Goal: Task Accomplishment & Management: Use online tool/utility

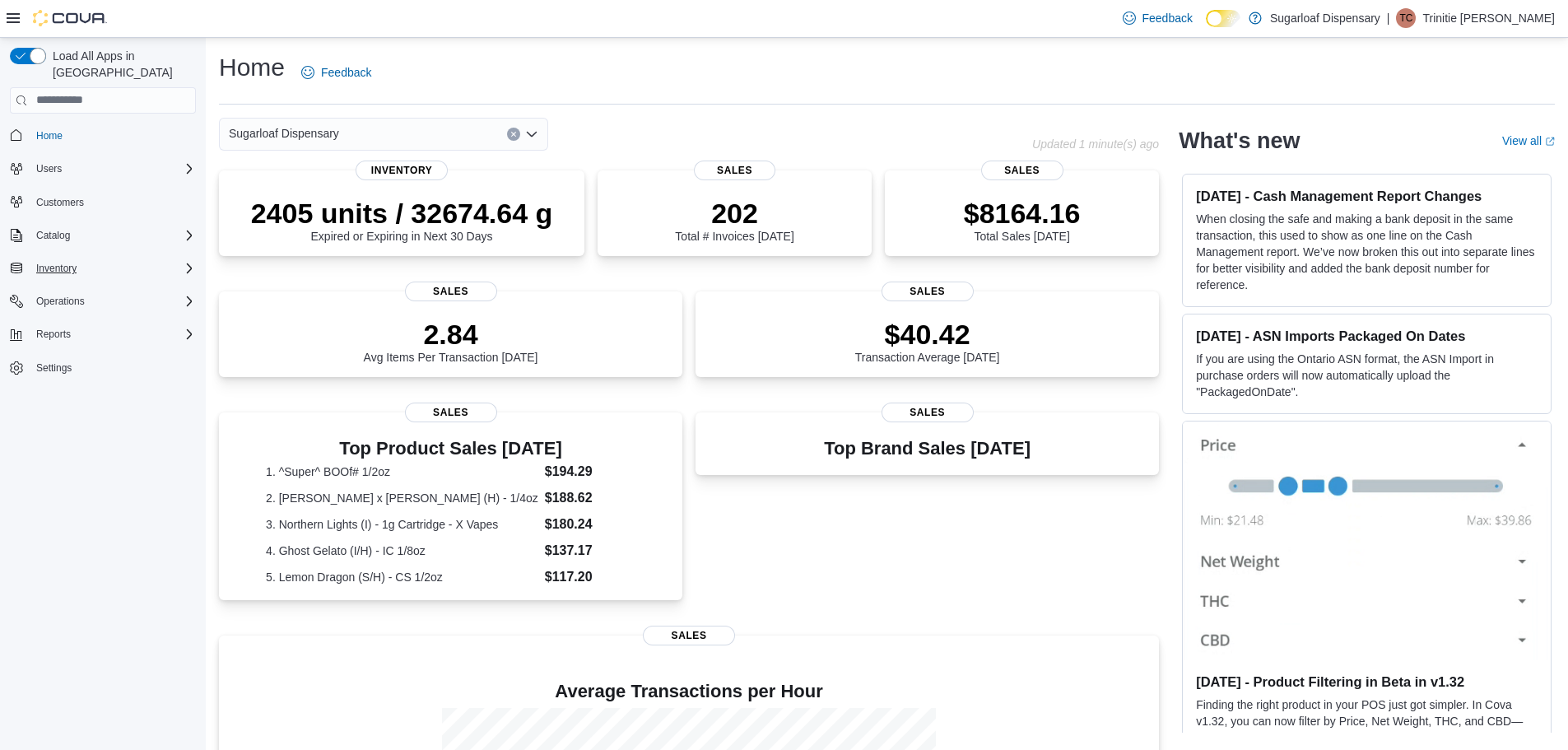
click at [100, 259] on div "Inventory" at bounding box center [113, 269] width 166 height 20
click at [461, 133] on div "Sugarloaf Dispensary" at bounding box center [383, 133] width 330 height 33
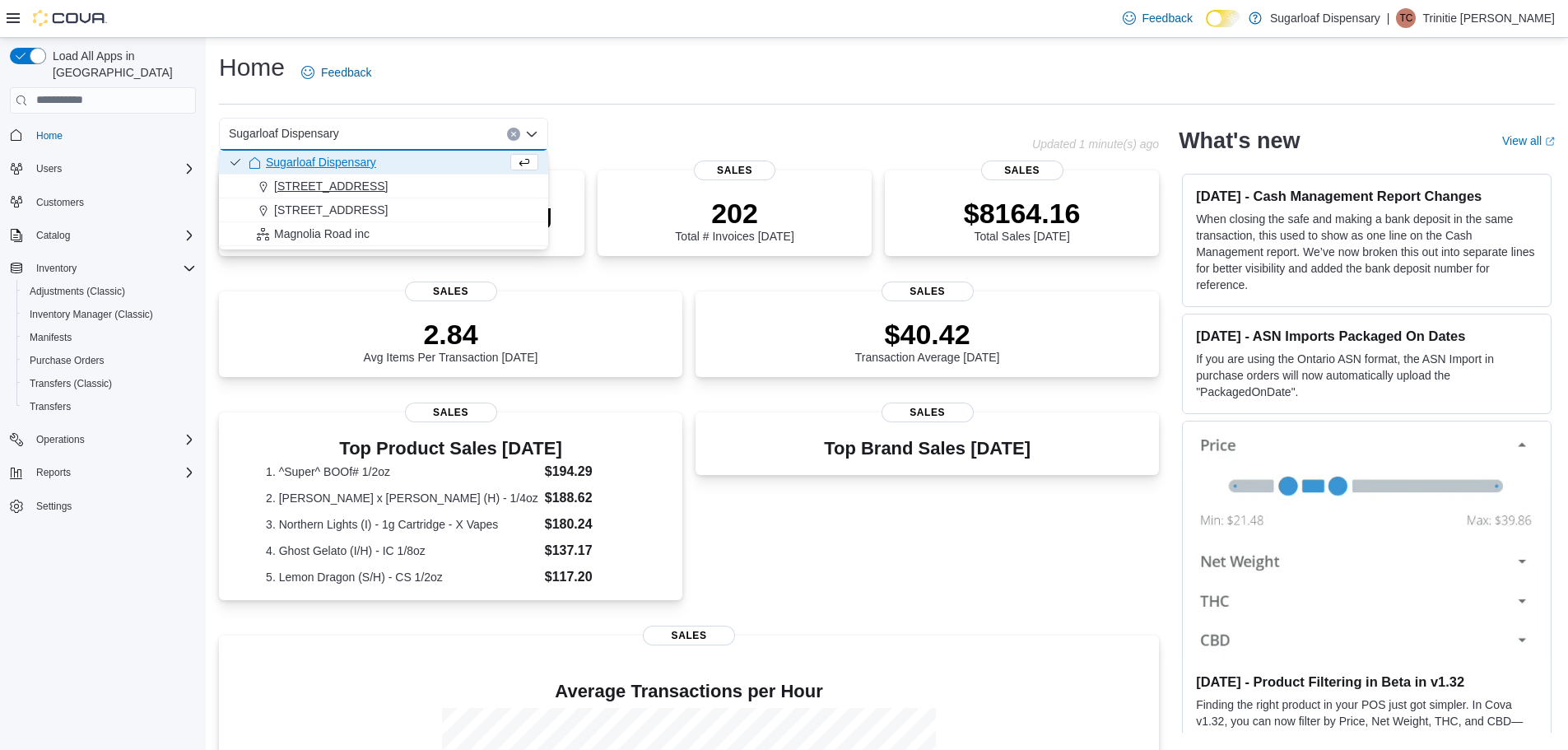
click at [480, 189] on div "[STREET_ADDRESS]" at bounding box center [393, 186] width 290 height 17
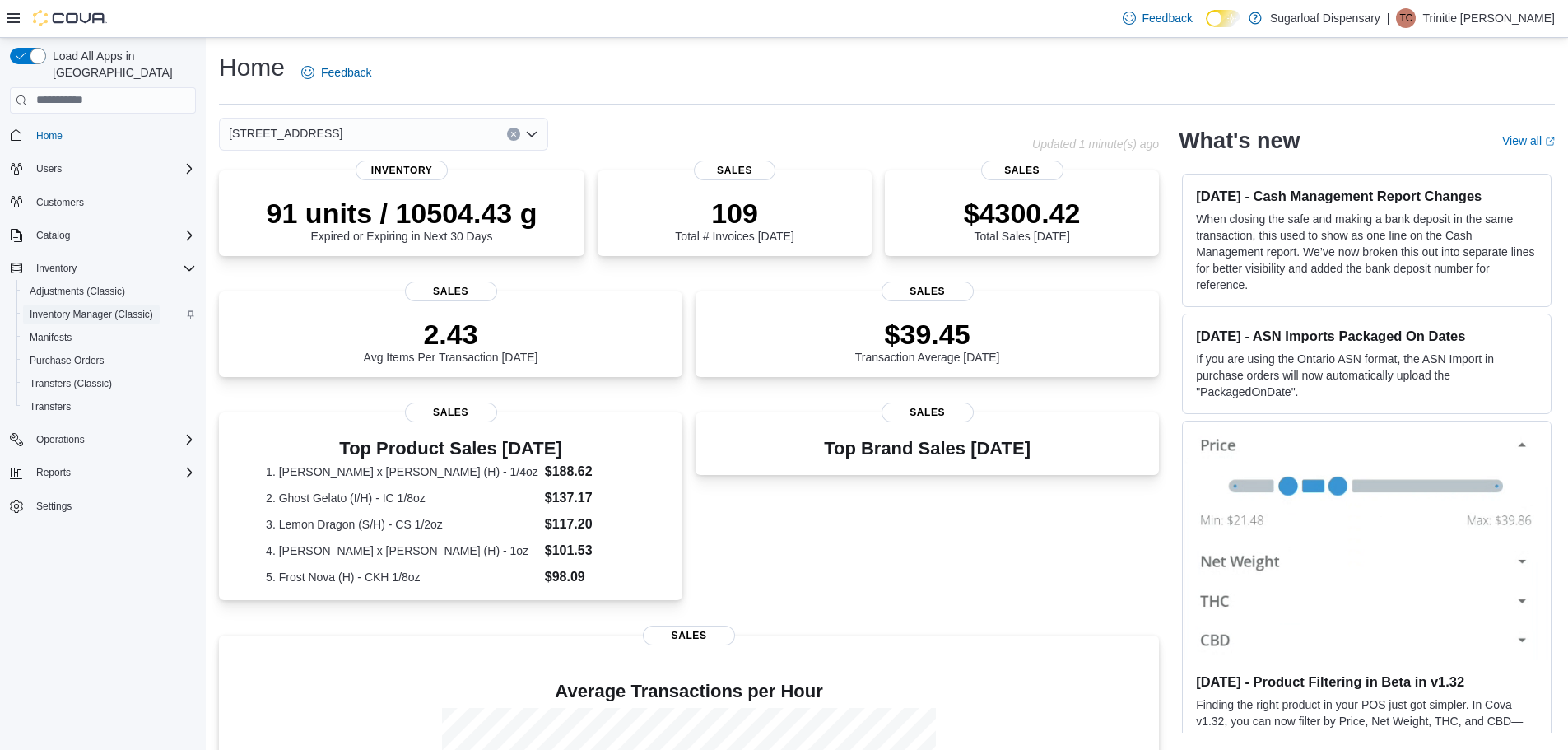
click at [95, 308] on span "Inventory Manager (Classic)" at bounding box center [92, 315] width 124 height 13
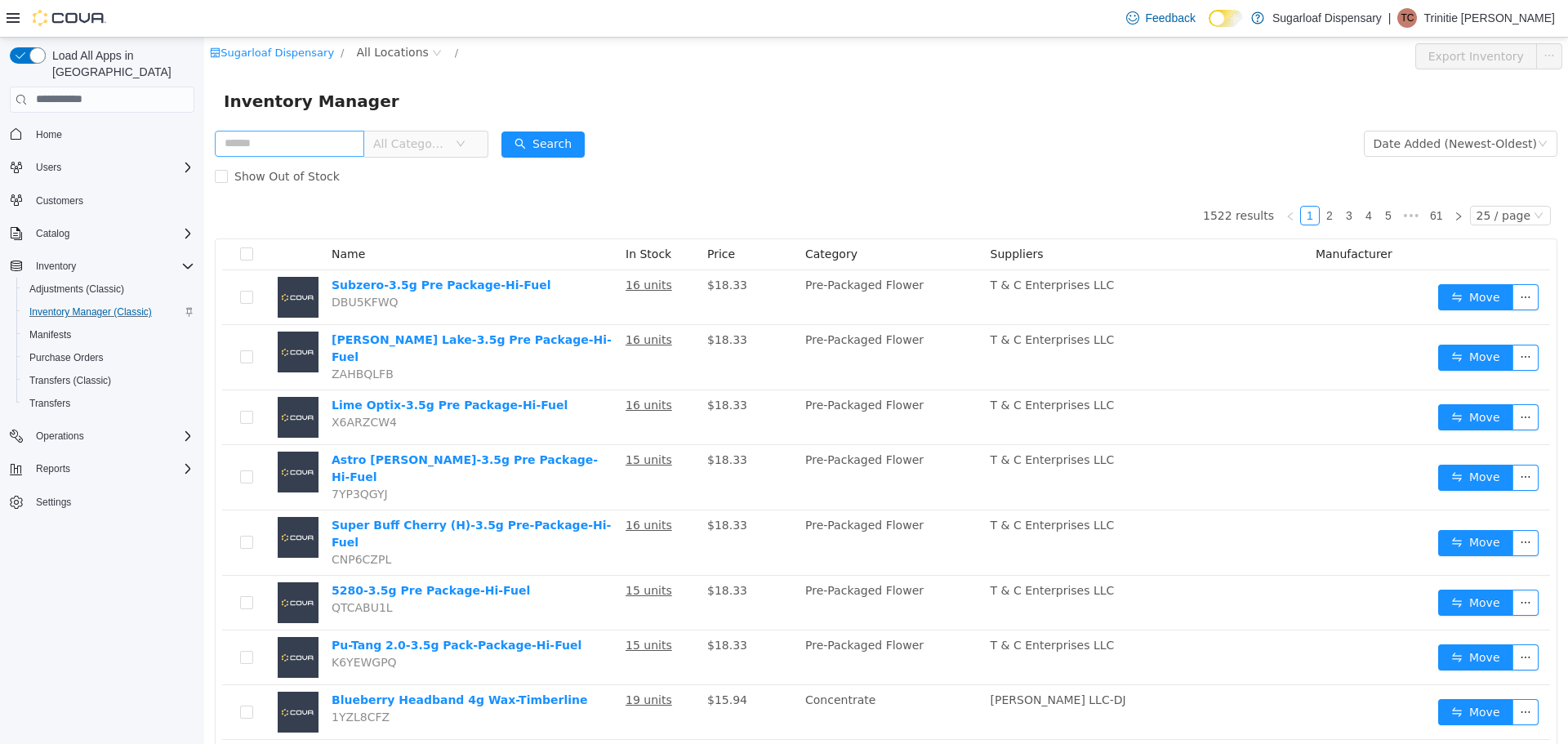
click at [349, 149] on input "text" at bounding box center [289, 143] width 150 height 26
type input "**********"
click at [406, 52] on span "All Locations" at bounding box center [392, 51] width 72 height 18
click at [459, 136] on span "[STREET_ADDRESS]" at bounding box center [437, 140] width 113 height 13
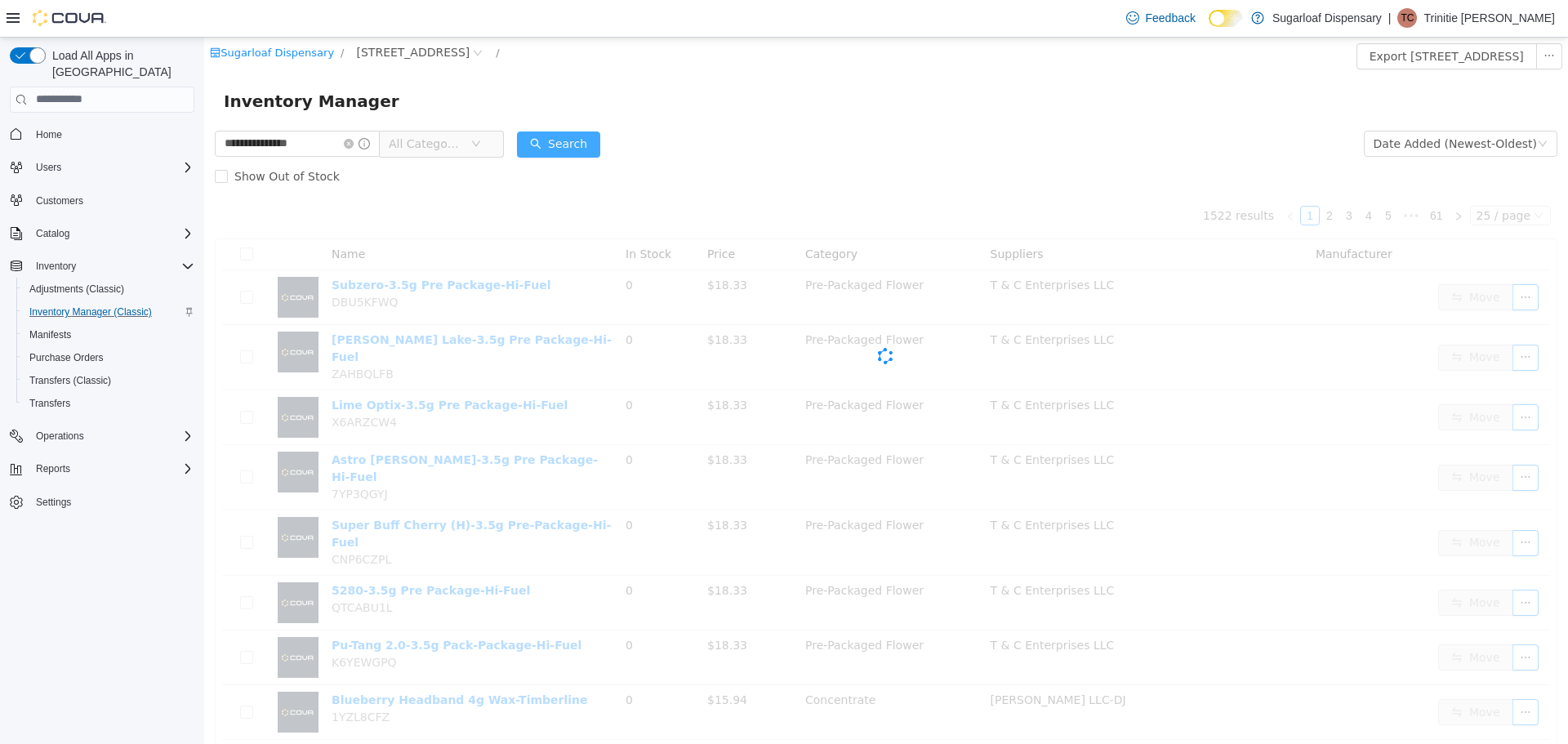
click at [579, 145] on button "Search" at bounding box center [558, 144] width 84 height 26
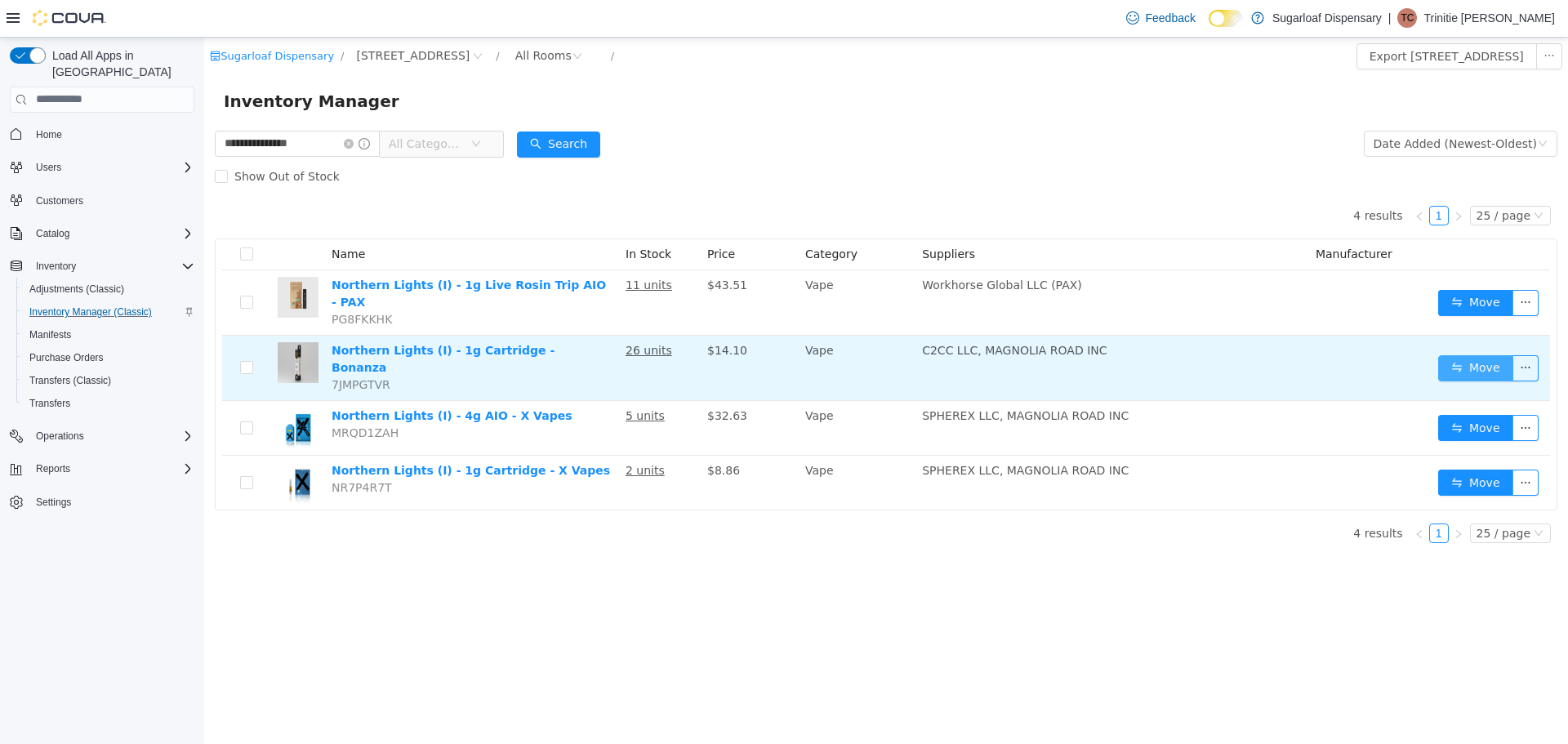
click at [1462, 354] on button "Move" at bounding box center [1475, 367] width 75 height 26
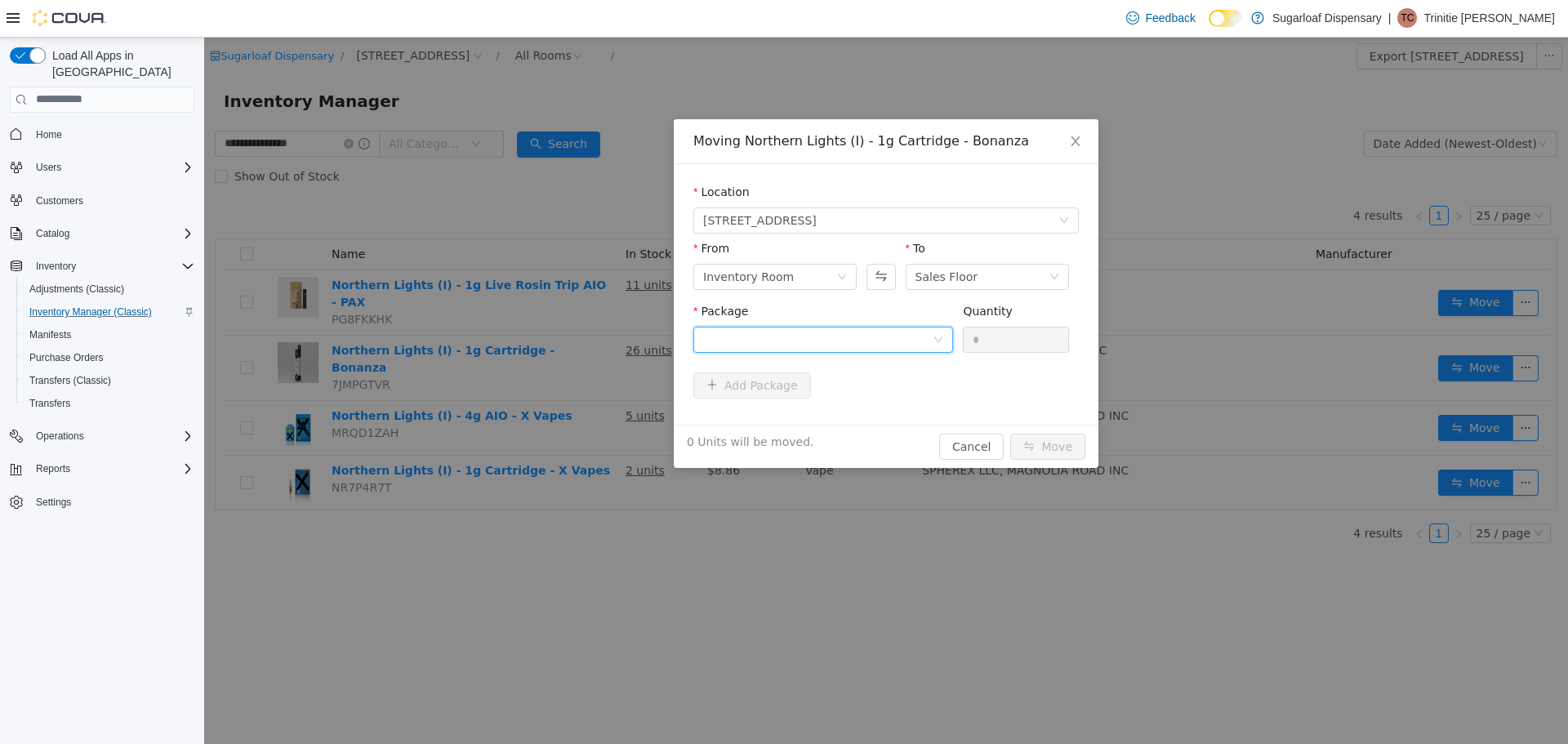
click at [860, 340] on div at bounding box center [817, 339] width 229 height 25
drag, startPoint x: 1010, startPoint y: 387, endPoint x: 1094, endPoint y: 334, distance: 99.3
click at [1022, 384] on form "Location [STREET_ADDRESS] From Inventory Room To Sales Floor Package Quantity *…" at bounding box center [887, 293] width 386 height 221
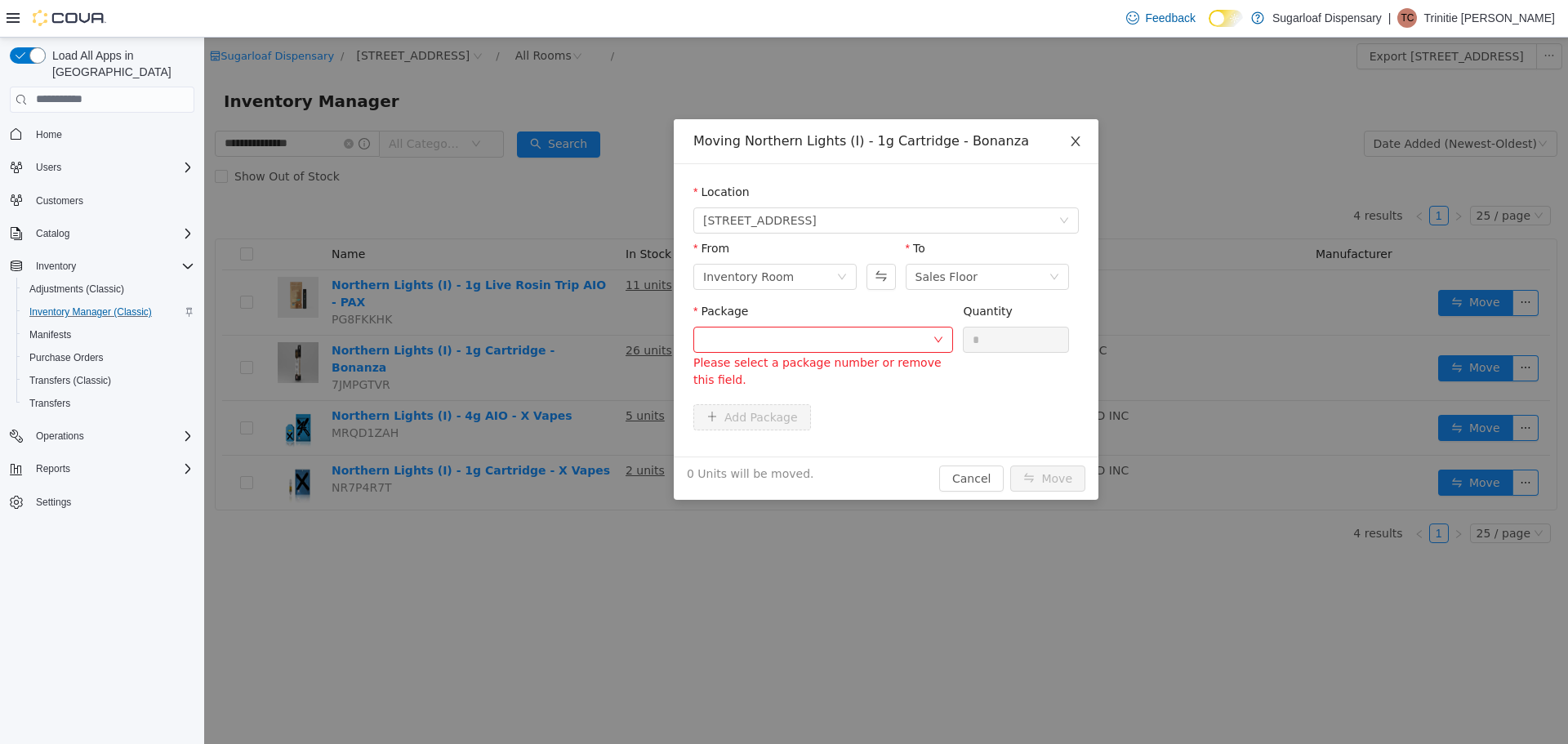
drag, startPoint x: 1082, startPoint y: 141, endPoint x: 1203, endPoint y: 215, distance: 141.8
click at [1098, 148] on span "Close" at bounding box center [1075, 141] width 46 height 46
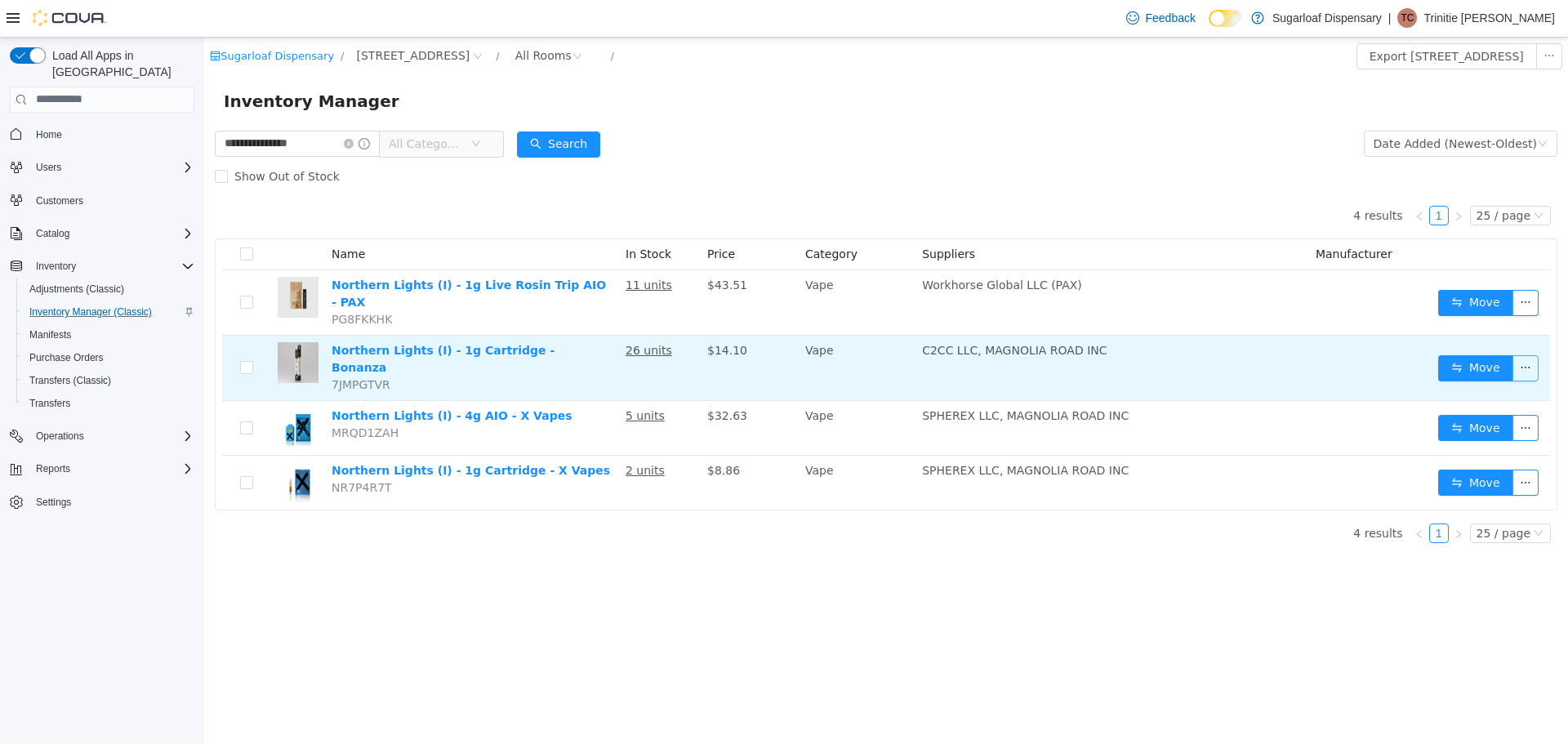
click at [1531, 354] on button "button" at bounding box center [1526, 367] width 26 height 26
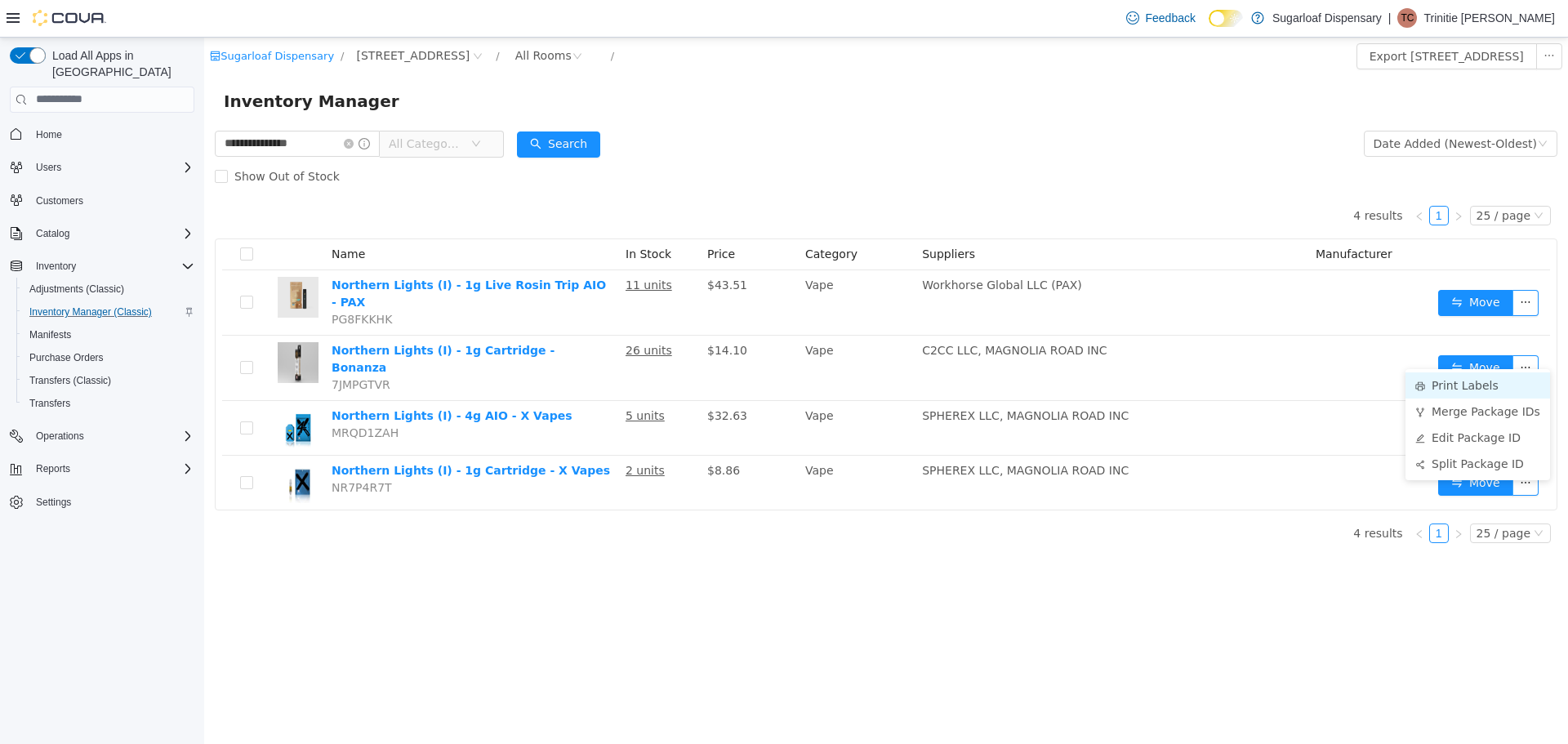
click at [1483, 386] on li "Print Labels" at bounding box center [1478, 385] width 145 height 26
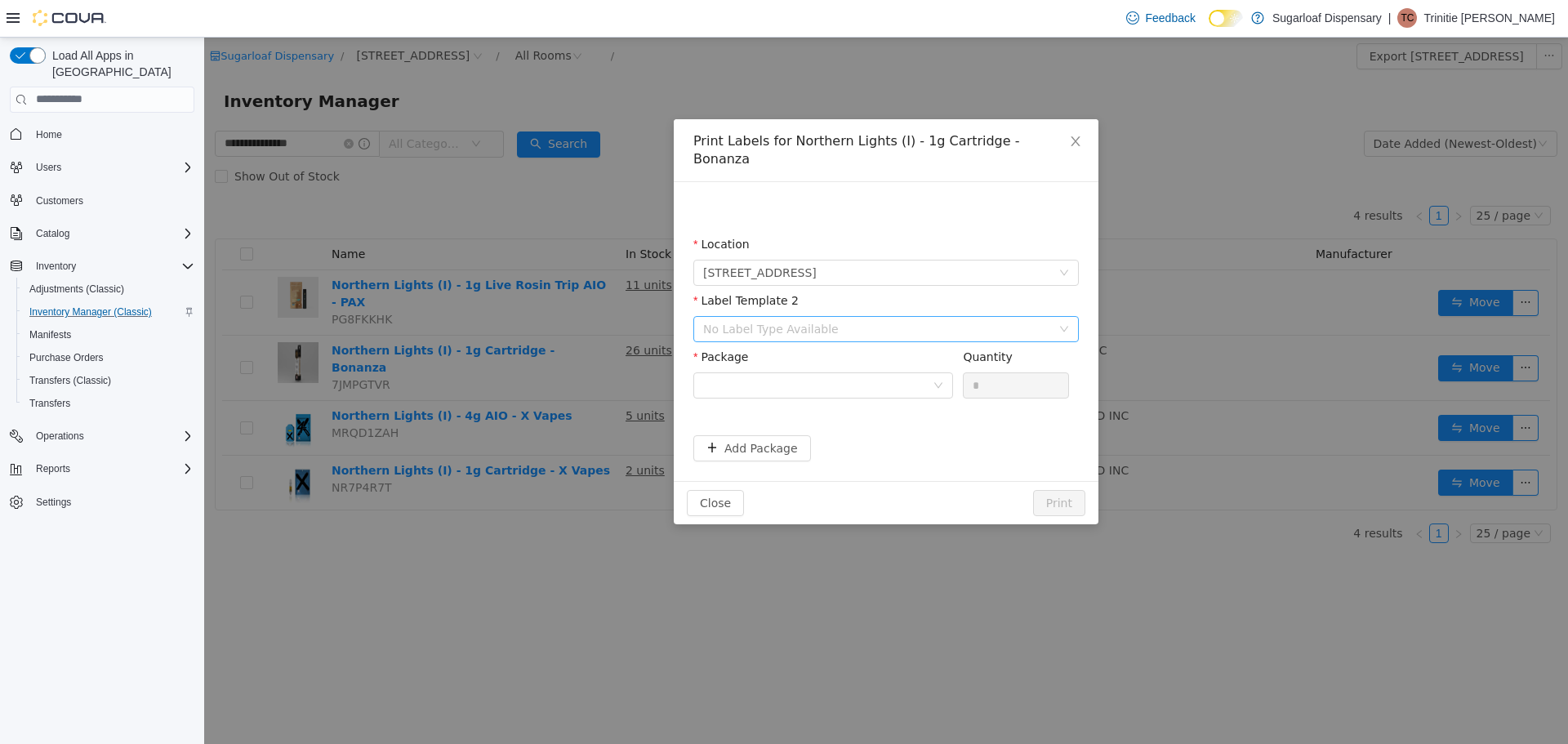
click at [868, 320] on div "No Label Type Available" at bounding box center [877, 329] width 348 height 17
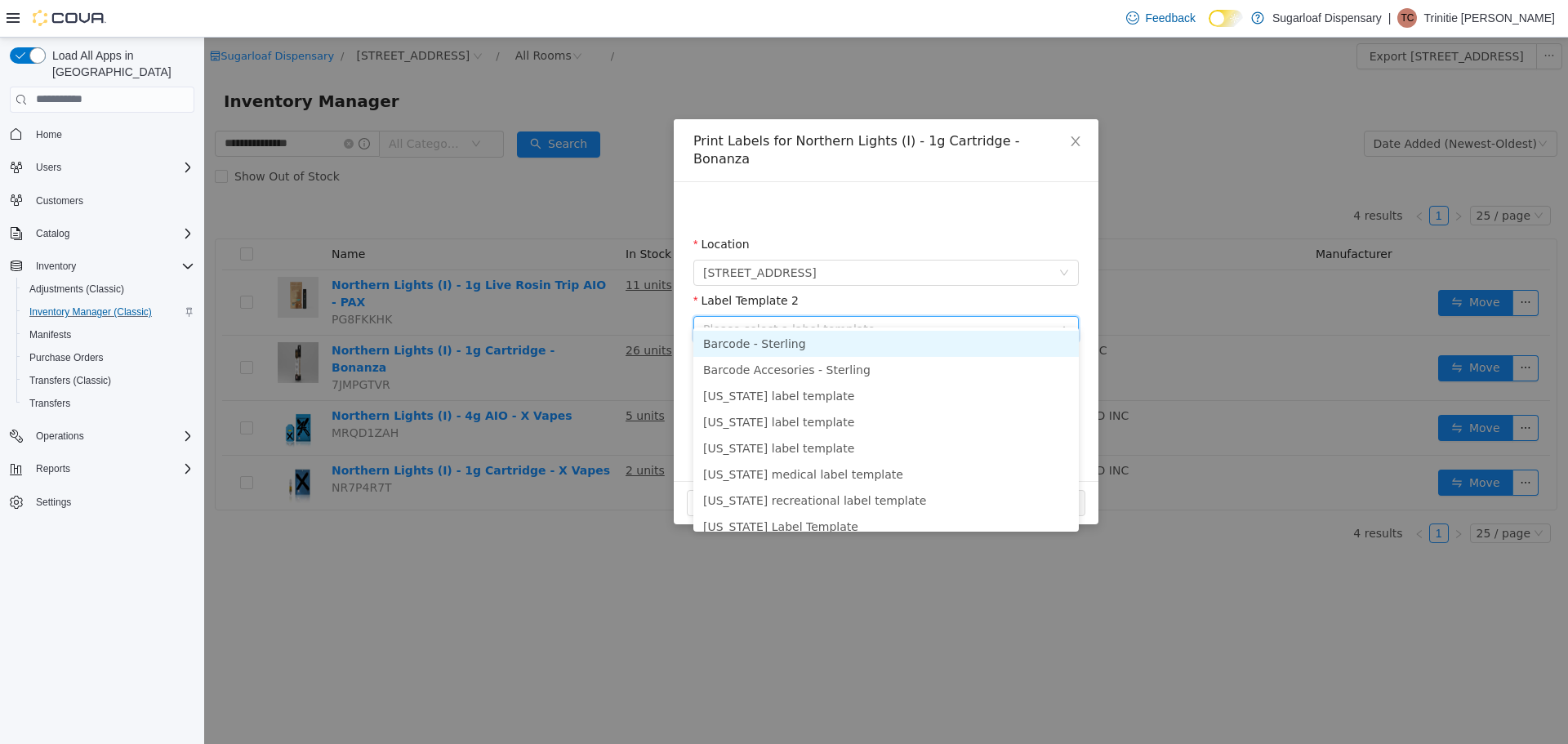
click at [903, 342] on li "Barcode - Sterling" at bounding box center [887, 343] width 386 height 26
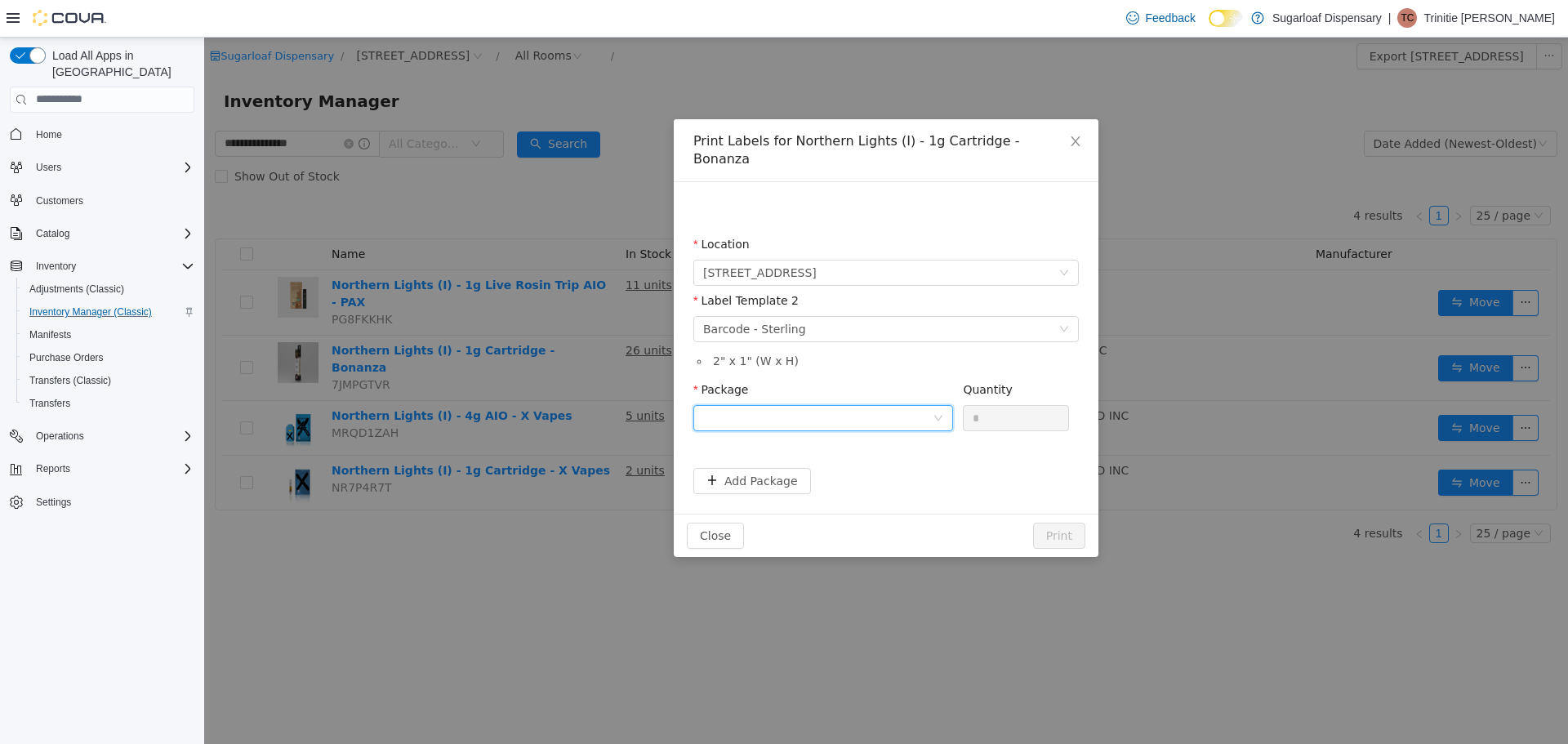
click at [801, 405] on div at bounding box center [817, 417] width 229 height 25
click at [898, 486] on li "1A4000B0001C64E000221564" at bounding box center [824, 484] width 260 height 26
drag, startPoint x: 1012, startPoint y: 398, endPoint x: 900, endPoint y: 410, distance: 112.6
click at [900, 395] on span "Package 1A4000B0001C64E000221564 Quantity *" at bounding box center [882, 389] width 376 height 13
type input "*"
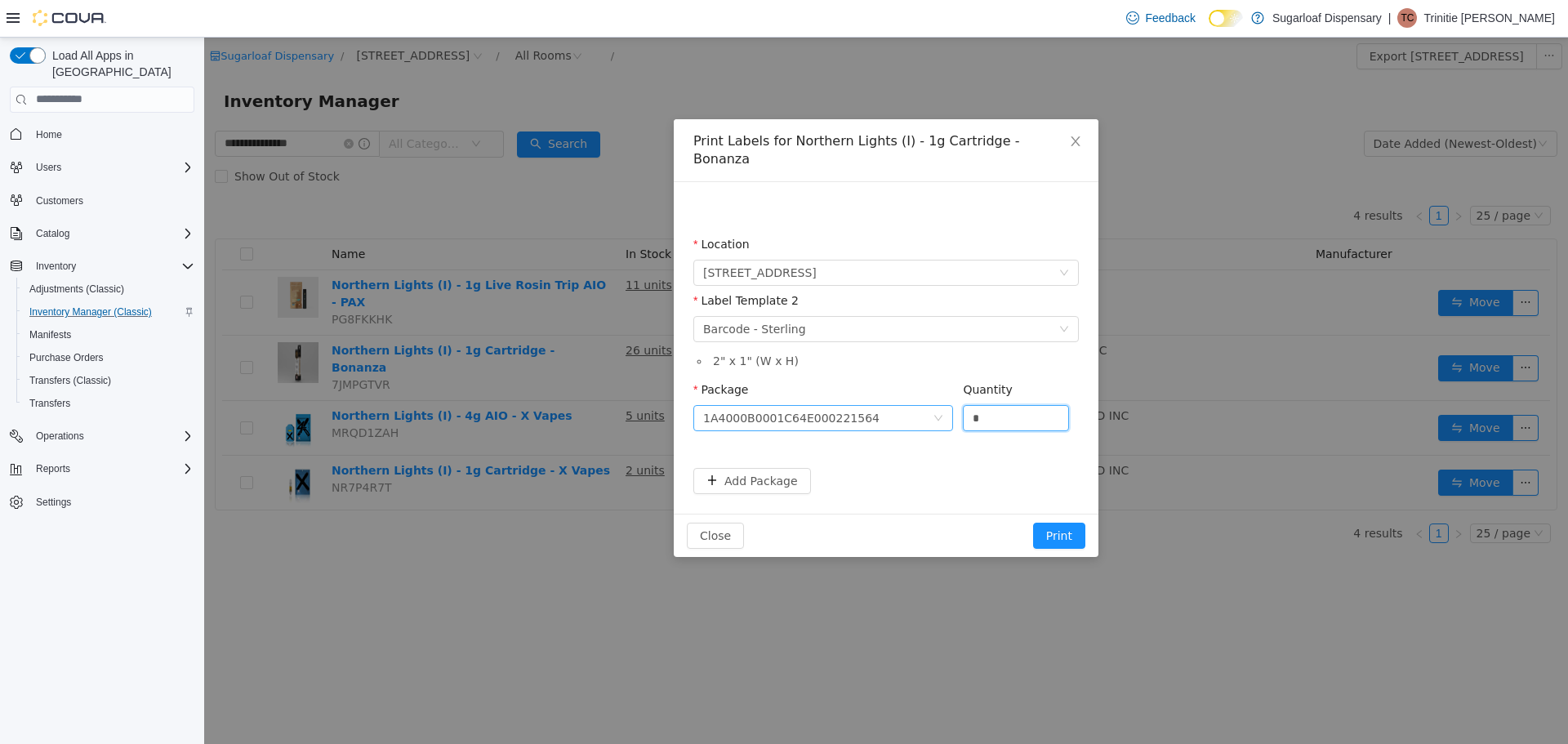
click at [1033, 521] on button "Print" at bounding box center [1059, 535] width 52 height 26
